Goal: Find specific page/section: Find specific page/section

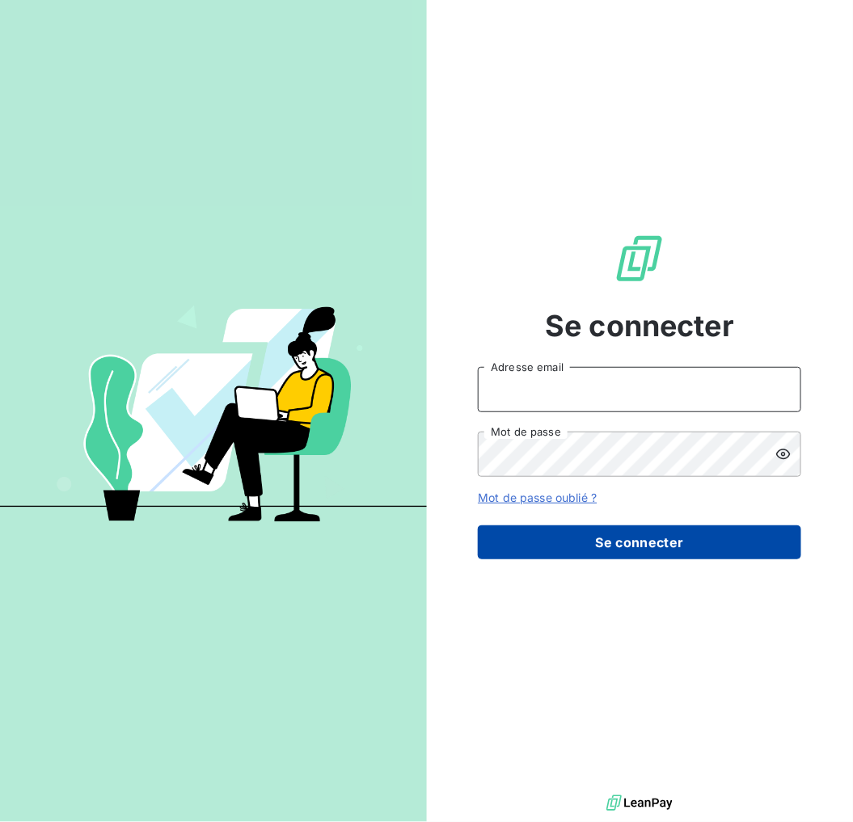
type input "[PERSON_NAME][EMAIL_ADDRESS][DOMAIN_NAME]"
click at [596, 538] on button "Se connecter" at bounding box center [639, 542] width 323 height 34
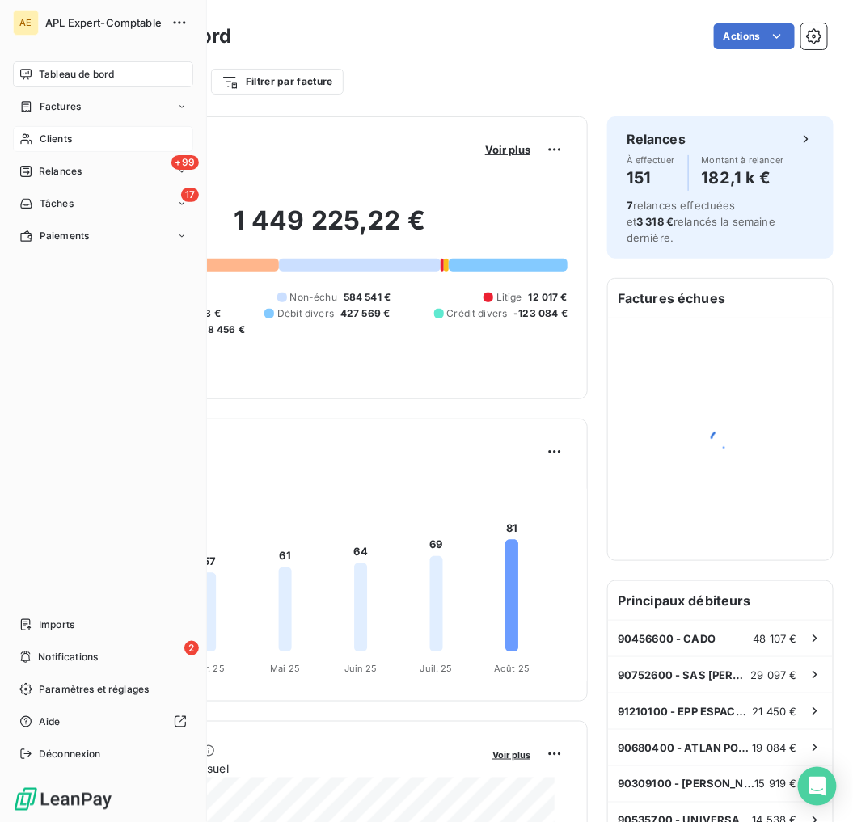
click at [42, 134] on span "Clients" at bounding box center [56, 139] width 32 height 15
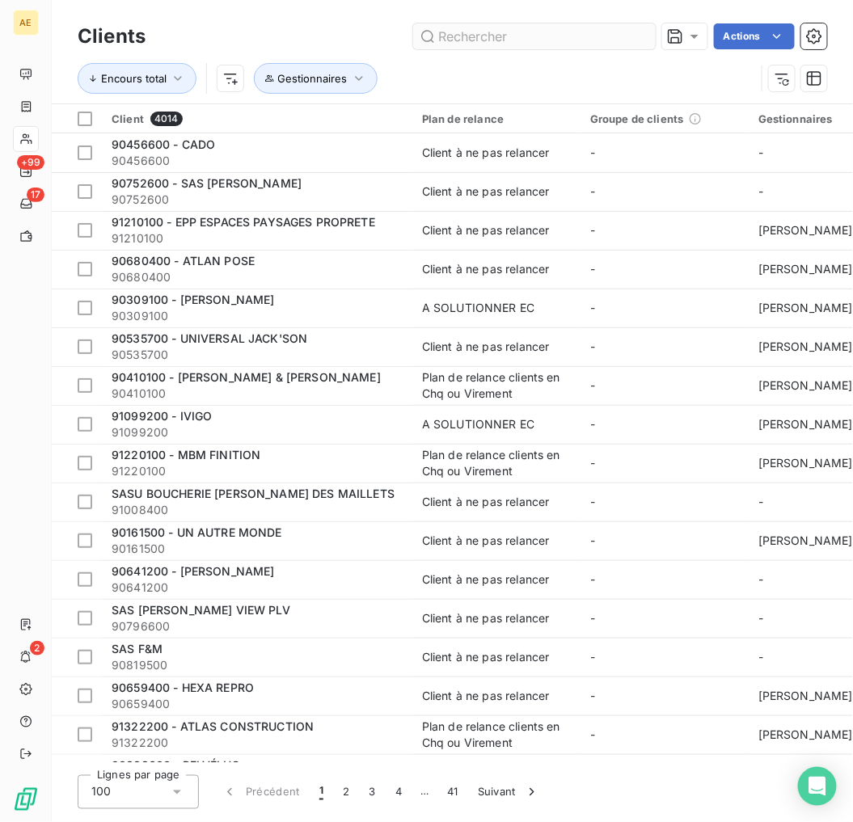
click at [446, 37] on input "text" at bounding box center [534, 36] width 242 height 26
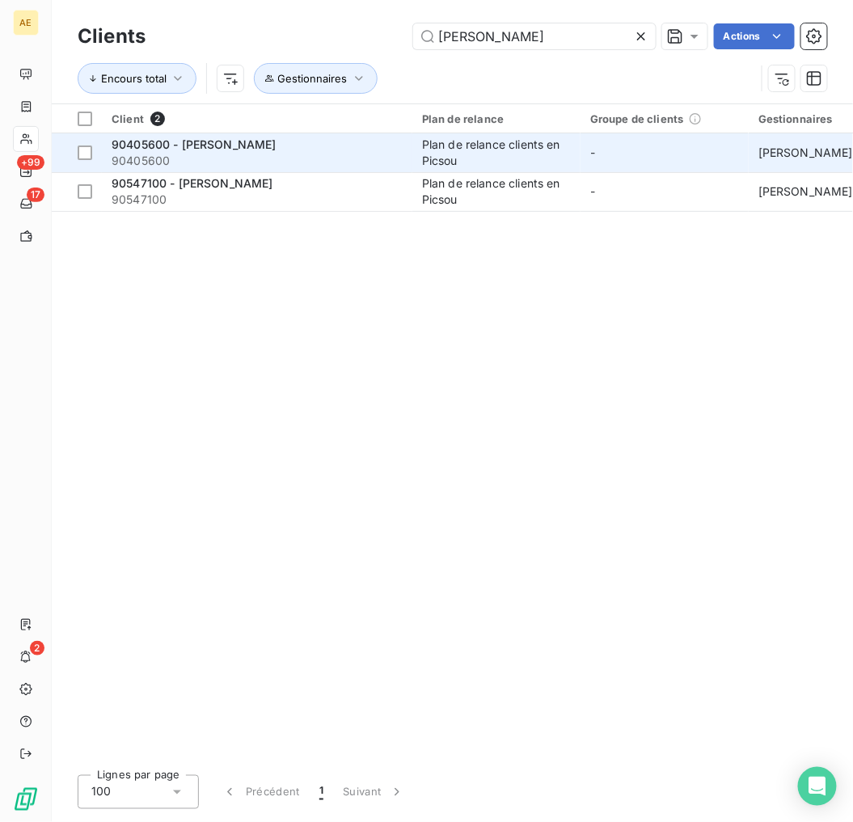
type input "[PERSON_NAME]"
click at [259, 146] on span "90405600 - [PERSON_NAME]" at bounding box center [194, 144] width 165 height 14
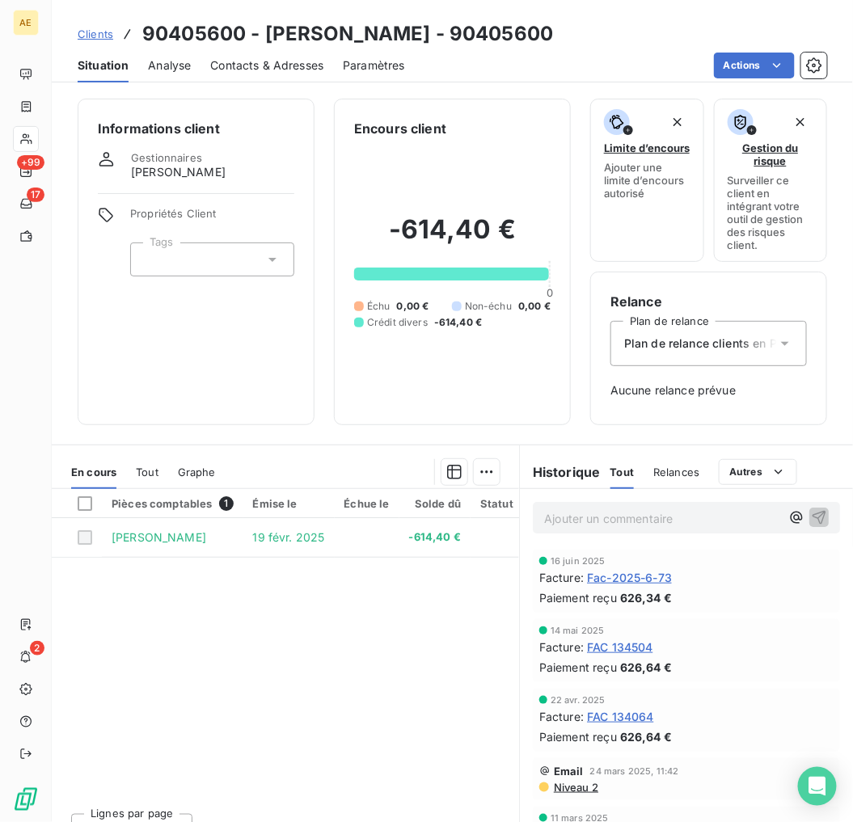
click at [98, 35] on span "Clients" at bounding box center [96, 33] width 36 height 13
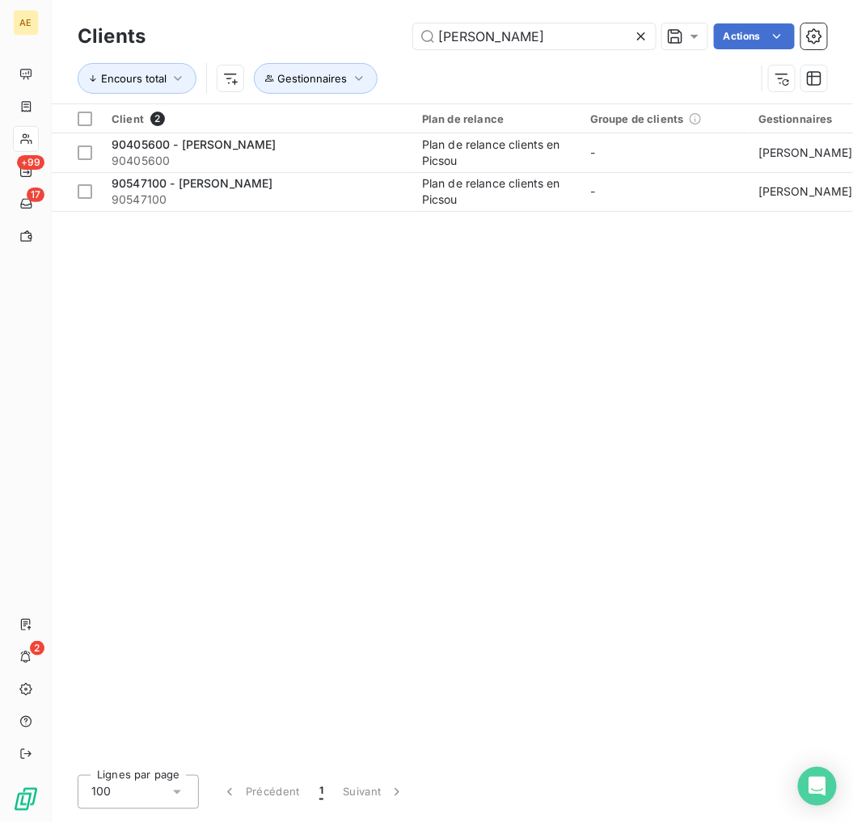
drag, startPoint x: 554, startPoint y: 40, endPoint x: 247, endPoint y: 43, distance: 306.3
click at [248, 43] on div "MICHON Actions" at bounding box center [496, 36] width 662 height 26
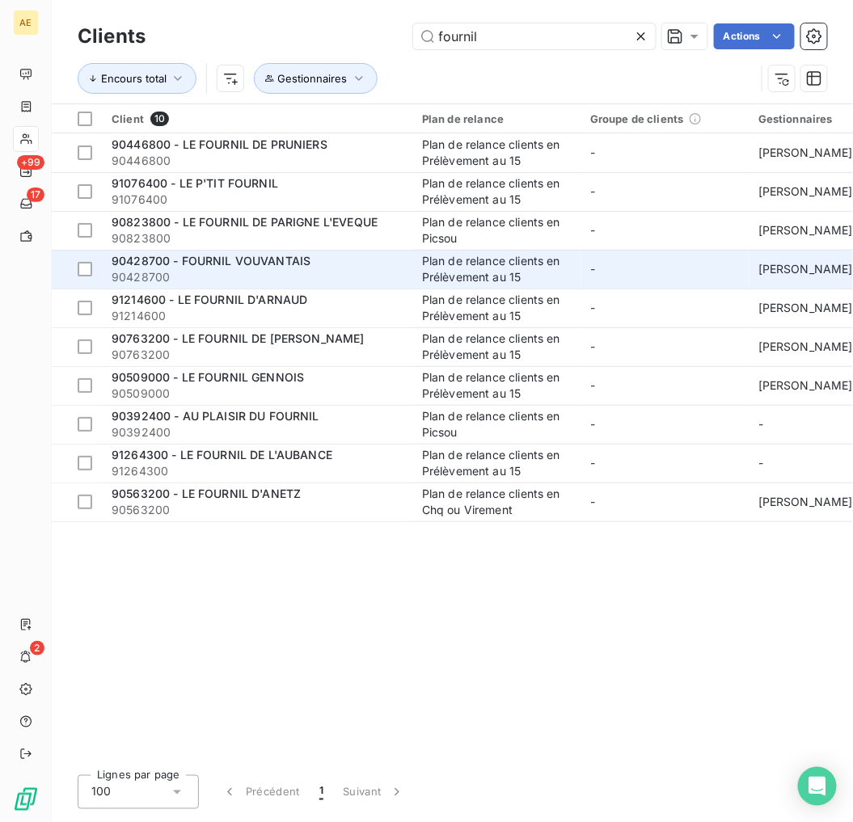
type input "fournil"
click at [318, 272] on span "90428700" at bounding box center [257, 277] width 291 height 16
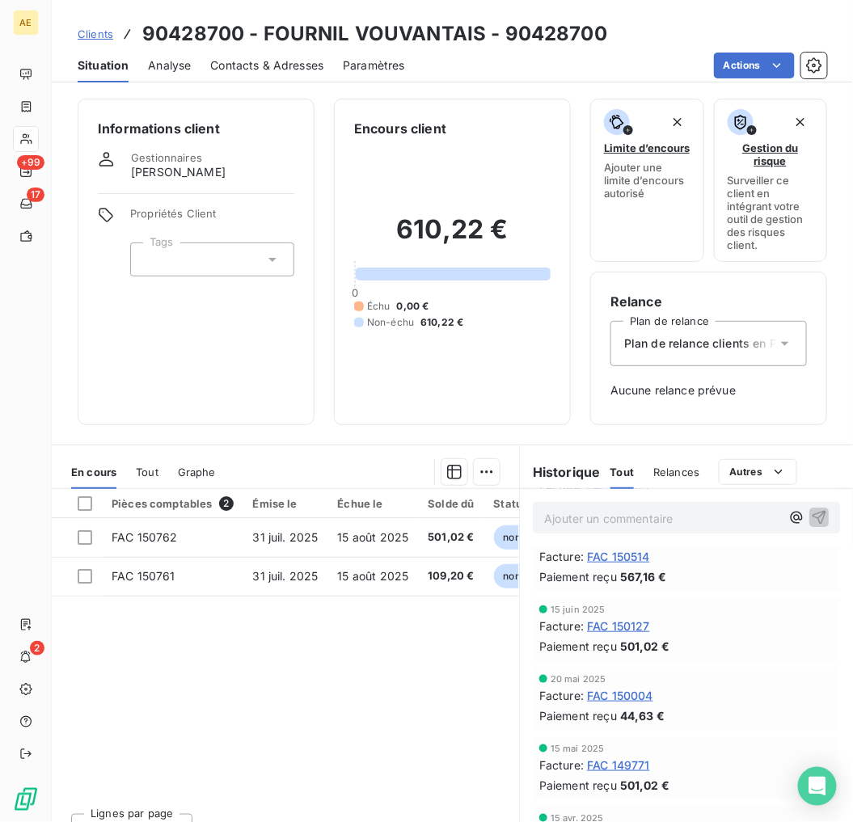
scroll to position [179, 0]
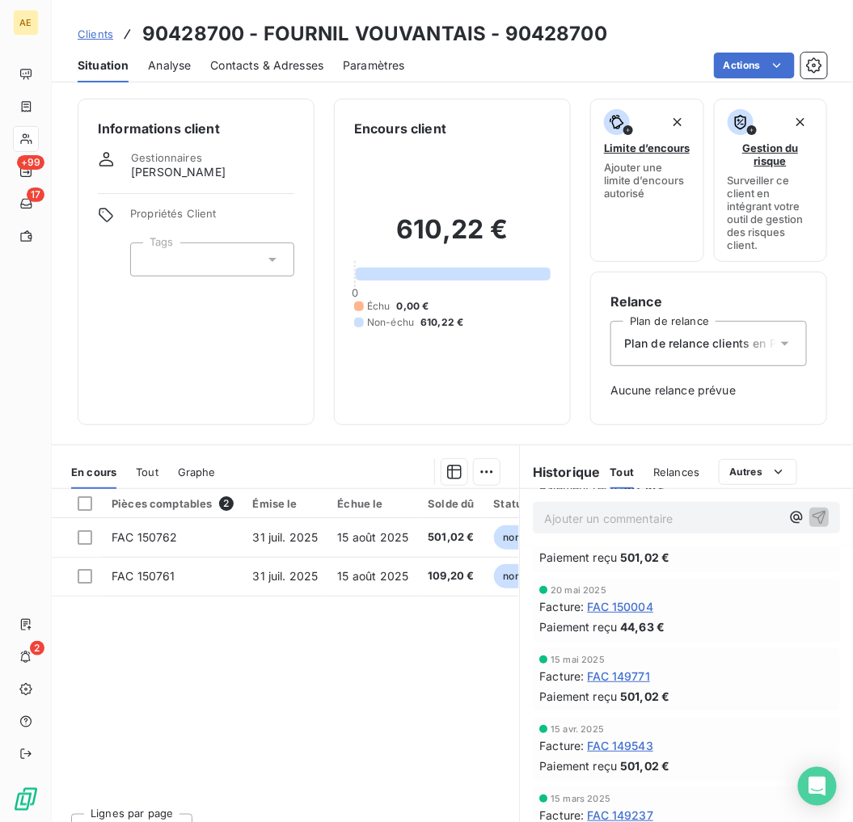
click at [636, 607] on span "FAC 150004" at bounding box center [620, 606] width 66 height 17
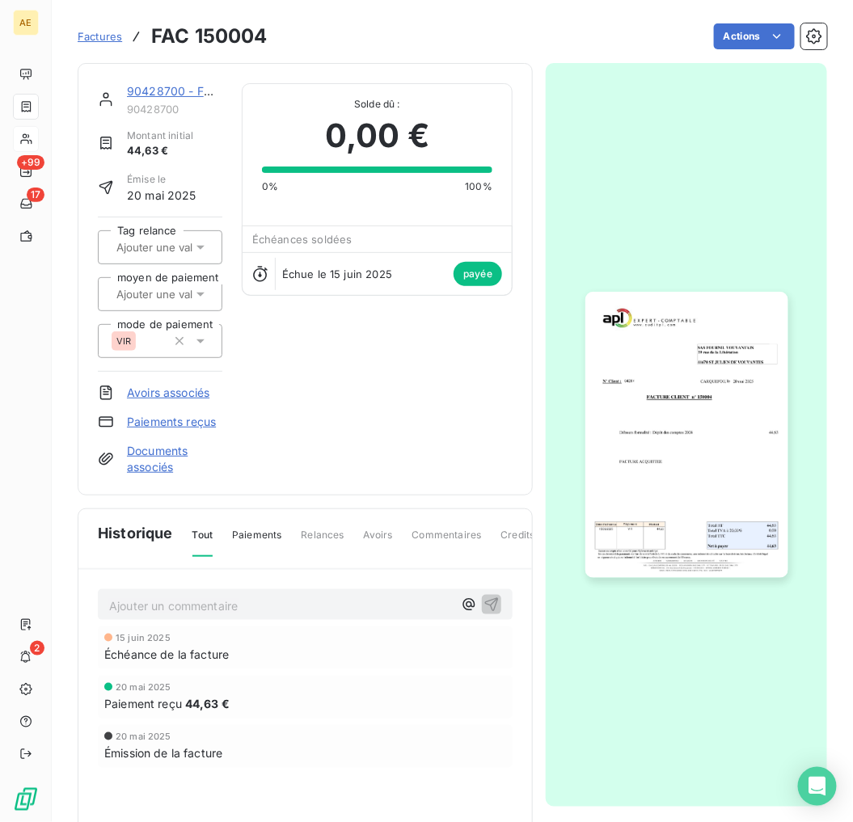
click at [657, 480] on img "button" at bounding box center [686, 435] width 203 height 287
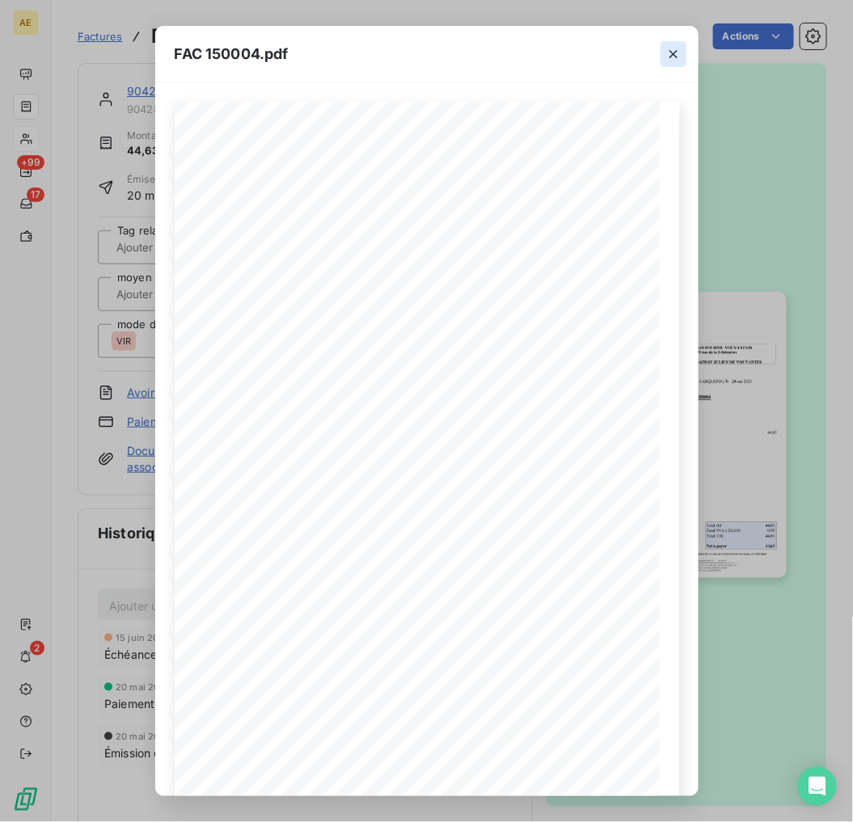
click at [672, 47] on icon "button" at bounding box center [673, 54] width 16 height 16
